Goal: Information Seeking & Learning: Compare options

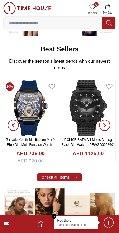
scroll to position [84, 0]
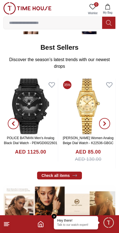
click at [91, 106] on img at bounding box center [88, 105] width 55 height 55
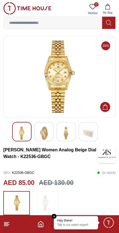
click at [54, 216] on em "Close tooltip" at bounding box center [54, 216] width 5 height 5
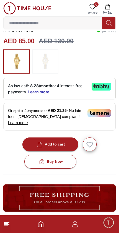
scroll to position [148, 0]
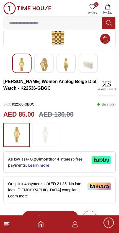
click at [7, 227] on icon at bounding box center [6, 223] width 7 height 7
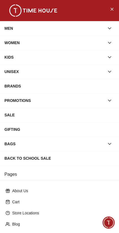
scroll to position [0, 0]
click at [107, 26] on icon "button" at bounding box center [110, 29] width 6 height 6
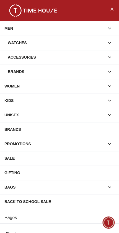
click at [29, 43] on div "Watches" at bounding box center [56, 43] width 97 height 10
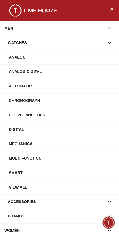
click at [112, 6] on icon "Close Menu" at bounding box center [112, 9] width 4 height 7
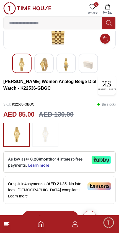
click at [42, 226] on polyline "Home" at bounding box center [41, 225] width 2 height 3
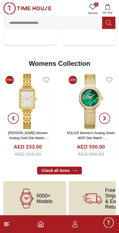
scroll to position [1249, 0]
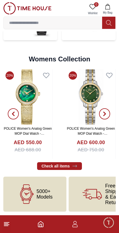
click at [40, 192] on span "5000+ Models" at bounding box center [45, 193] width 16 height 11
click at [29, 192] on icon at bounding box center [26, 193] width 19 height 19
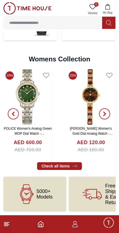
click at [74, 163] on icon at bounding box center [75, 166] width 6 height 6
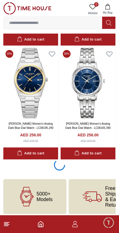
scroll to position [1033, 0]
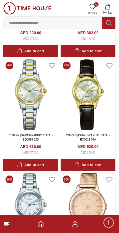
scroll to position [1252, 0]
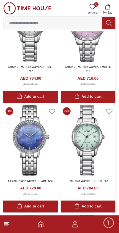
scroll to position [2797, 0]
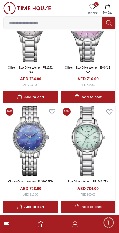
click at [40, 226] on polyline "Home" at bounding box center [41, 225] width 2 height 3
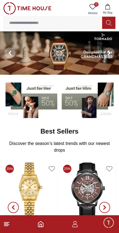
click at [89, 101] on img at bounding box center [89, 99] width 54 height 38
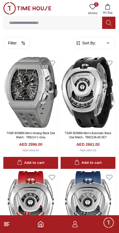
click at [31, 106] on img at bounding box center [30, 92] width 55 height 71
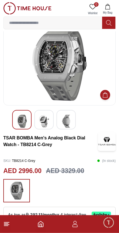
scroll to position [12, 0]
click at [42, 226] on icon "Home" at bounding box center [40, 223] width 7 height 7
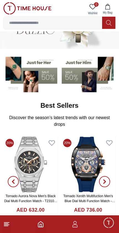
scroll to position [26, 0]
click at [92, 73] on img at bounding box center [89, 73] width 54 height 38
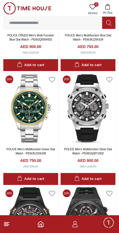
scroll to position [553, 0]
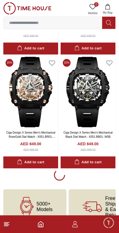
scroll to position [3290, 0]
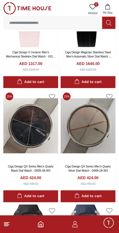
scroll to position [3592, 0]
